Goal: Find specific page/section: Find specific page/section

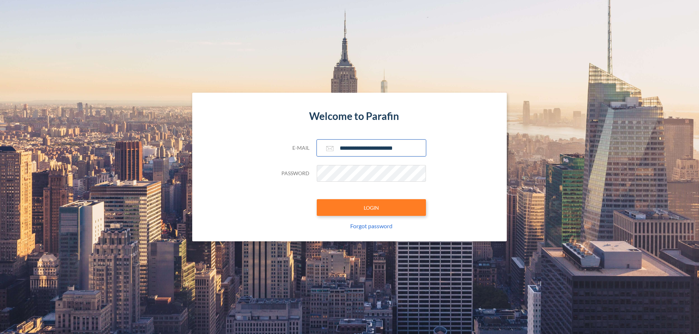
type input "**********"
click at [371, 208] on button "LOGIN" at bounding box center [371, 207] width 109 height 17
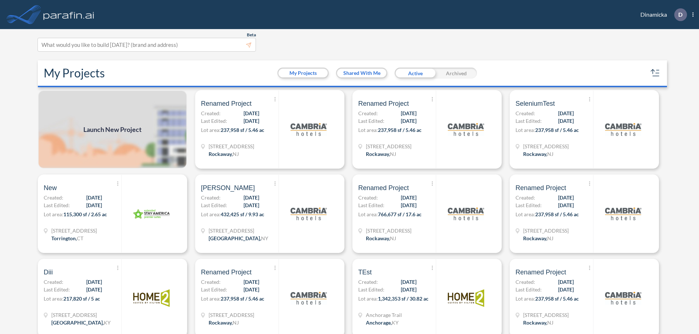
scroll to position [2, 0]
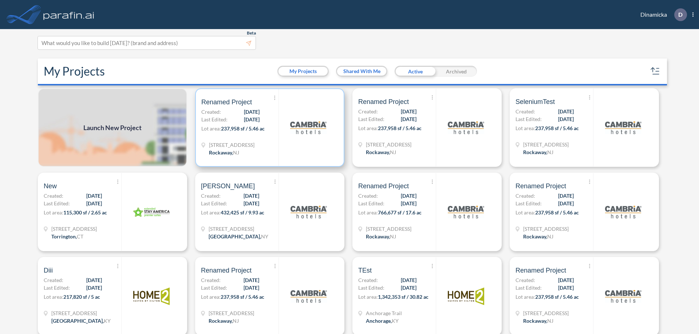
click at [268, 128] on p "Lot area: 237,958 sf / 5.46 ac" at bounding box center [239, 130] width 77 height 11
